Goal: Book appointment/travel/reservation

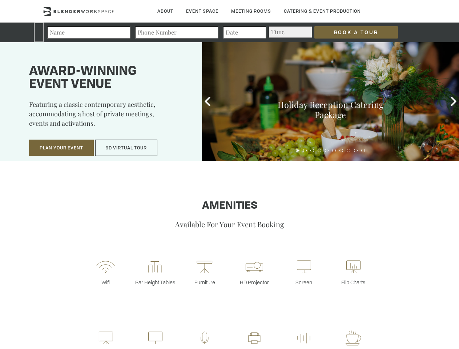
click at [350, 32] on input "Book a Tour" at bounding box center [356, 32] width 84 height 12
click at [61, 148] on button "Plan Your Event" at bounding box center [61, 147] width 65 height 17
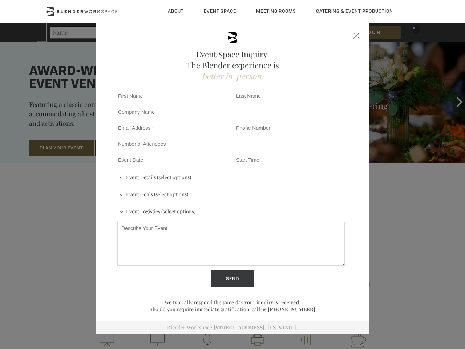
click at [126, 148] on button "3D Virtual Tour" at bounding box center [126, 147] width 62 height 17
click at [207, 101] on div "First name *" at bounding box center [173, 96] width 118 height 16
click at [453, 101] on div "Event Space Inquiry. The Blender experience is better in-person. Event Details …" at bounding box center [232, 174] width 465 height 349
click at [297, 150] on fieldset "Number of Attendees Budget Range" at bounding box center [232, 144] width 236 height 16
